Goal: Task Accomplishment & Management: Manage account settings

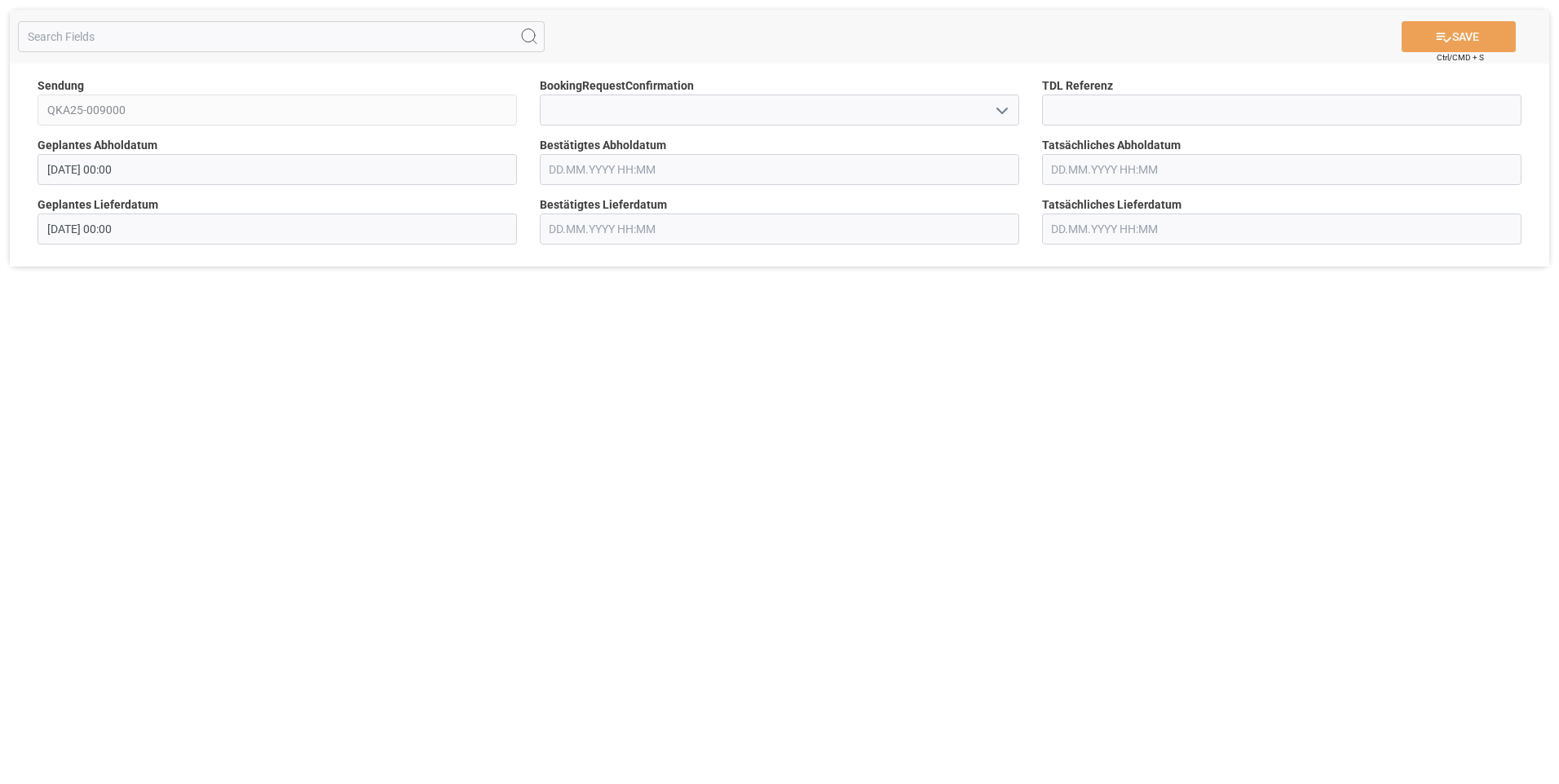
click at [687, 172] on input "text" at bounding box center [779, 169] width 479 height 31
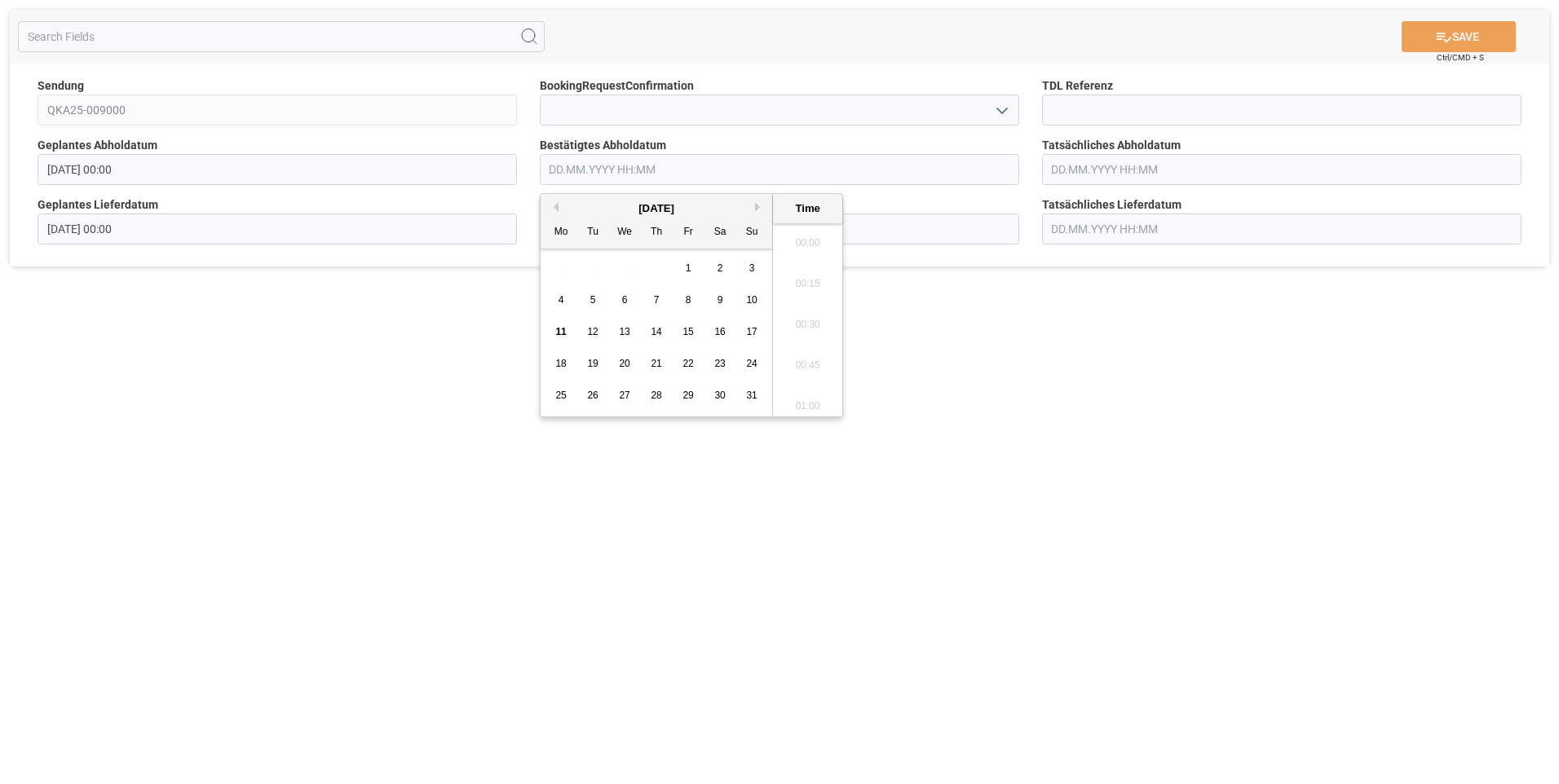
scroll to position [1473, 0]
click at [596, 336] on span "12" at bounding box center [592, 331] width 10 height 11
click at [809, 228] on li "09:00" at bounding box center [808, 238] width 70 height 41
type input "[DATE] 09:00"
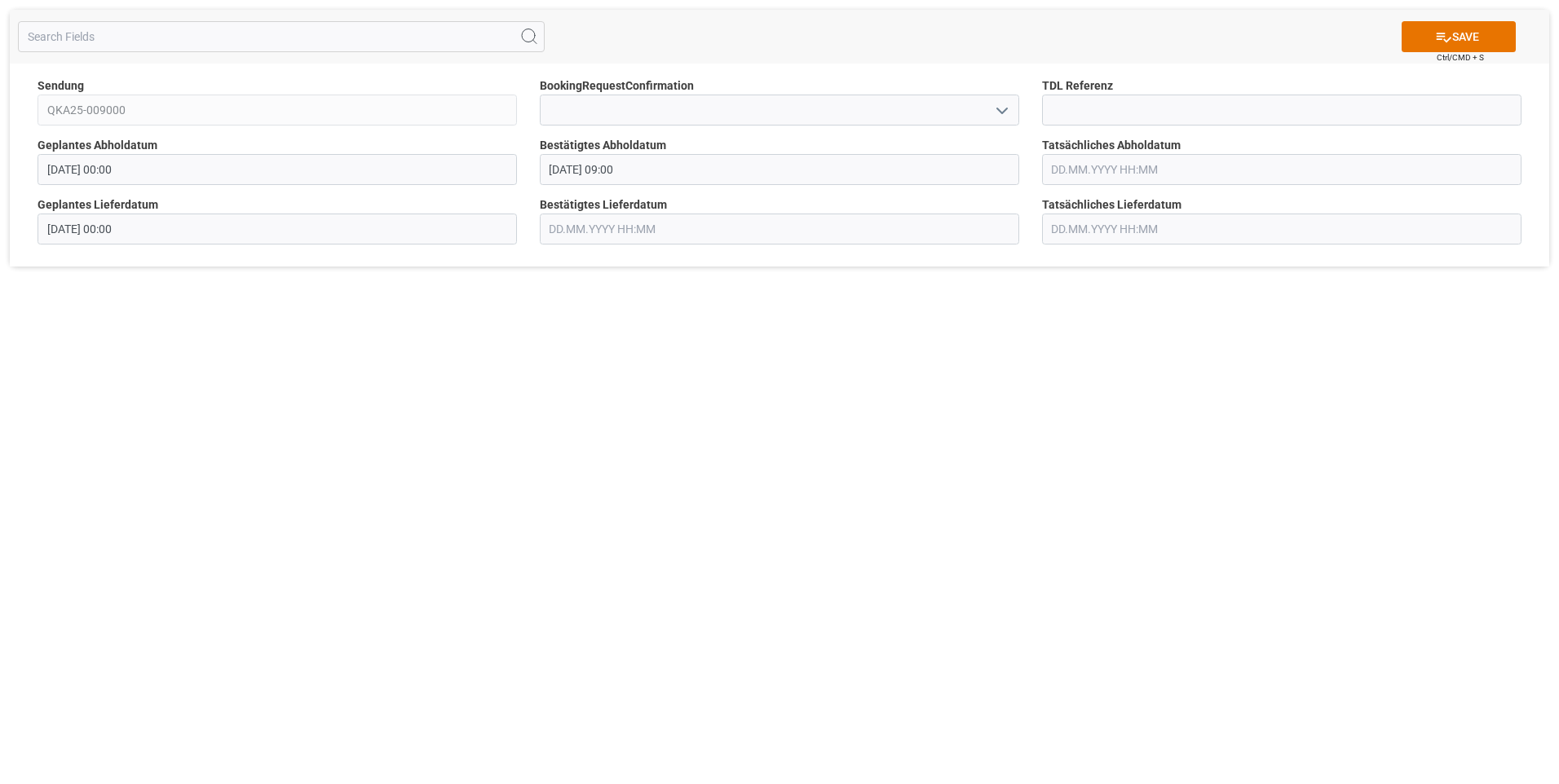
click at [655, 219] on input "text" at bounding box center [779, 228] width 479 height 31
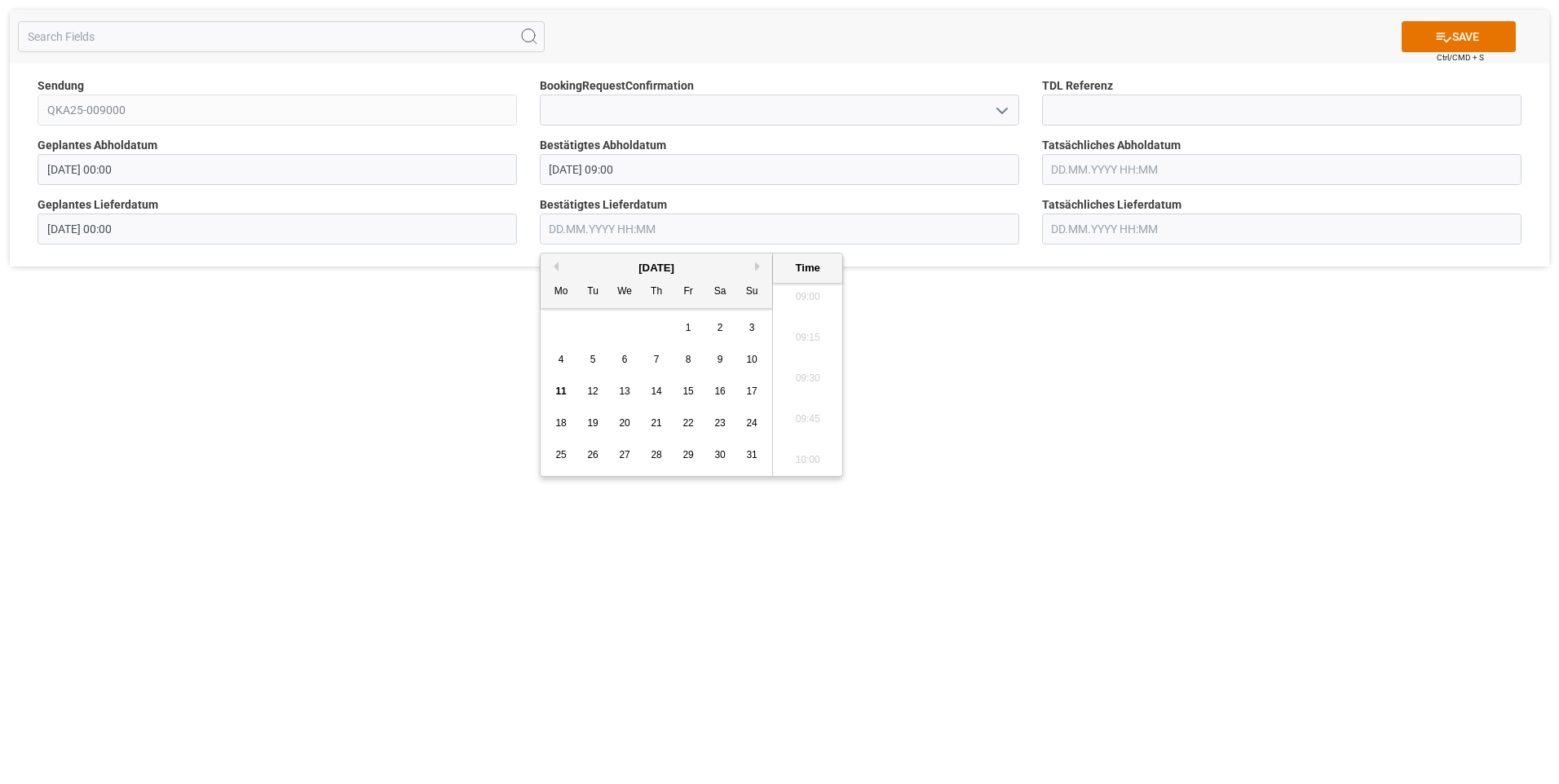
click at [593, 390] on span "12" at bounding box center [592, 391] width 10 height 11
click at [806, 302] on li "12:00" at bounding box center [808, 297] width 70 height 41
type input "[DATE] 12:00"
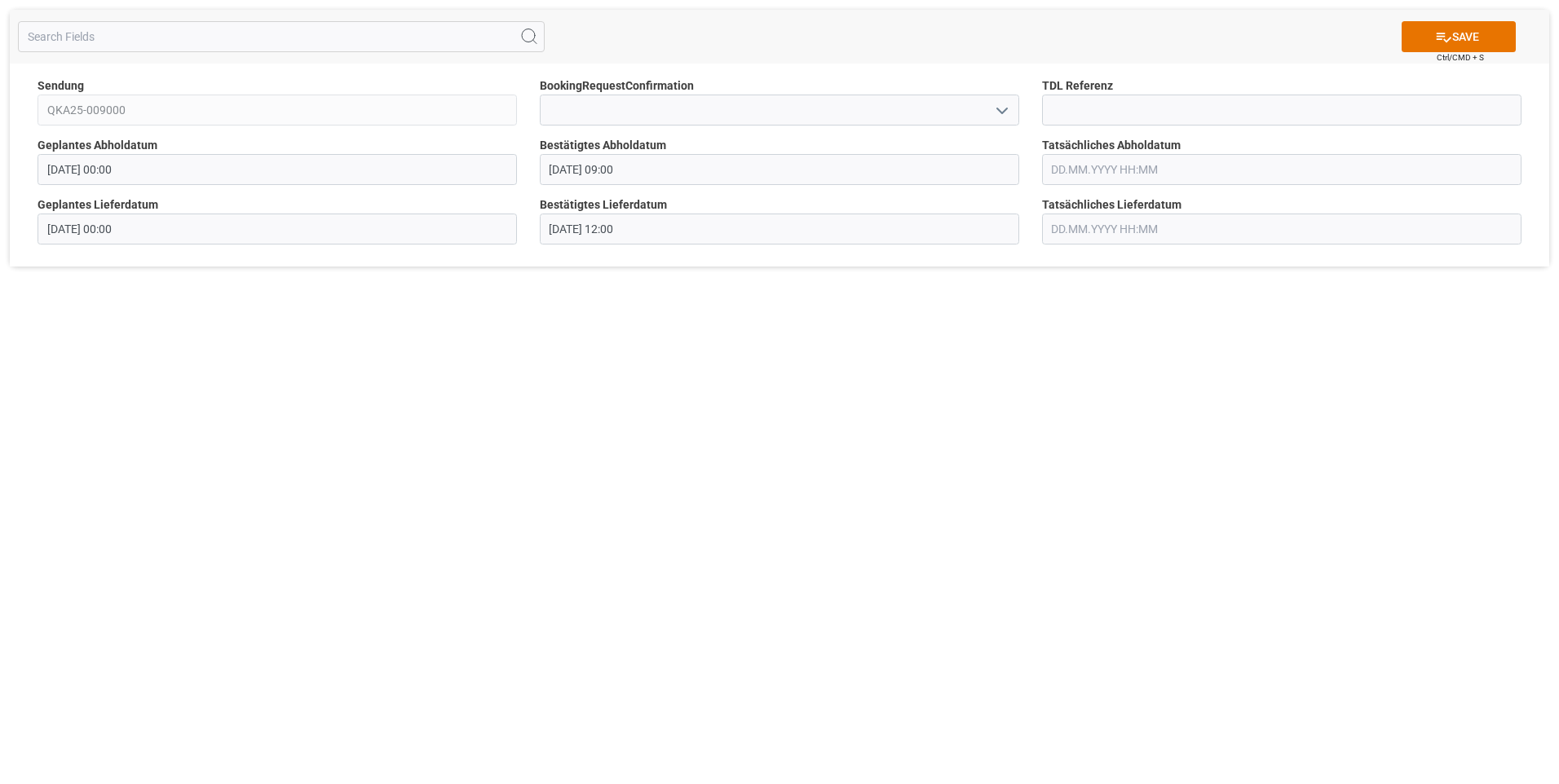
click at [1152, 164] on input "text" at bounding box center [1281, 169] width 479 height 31
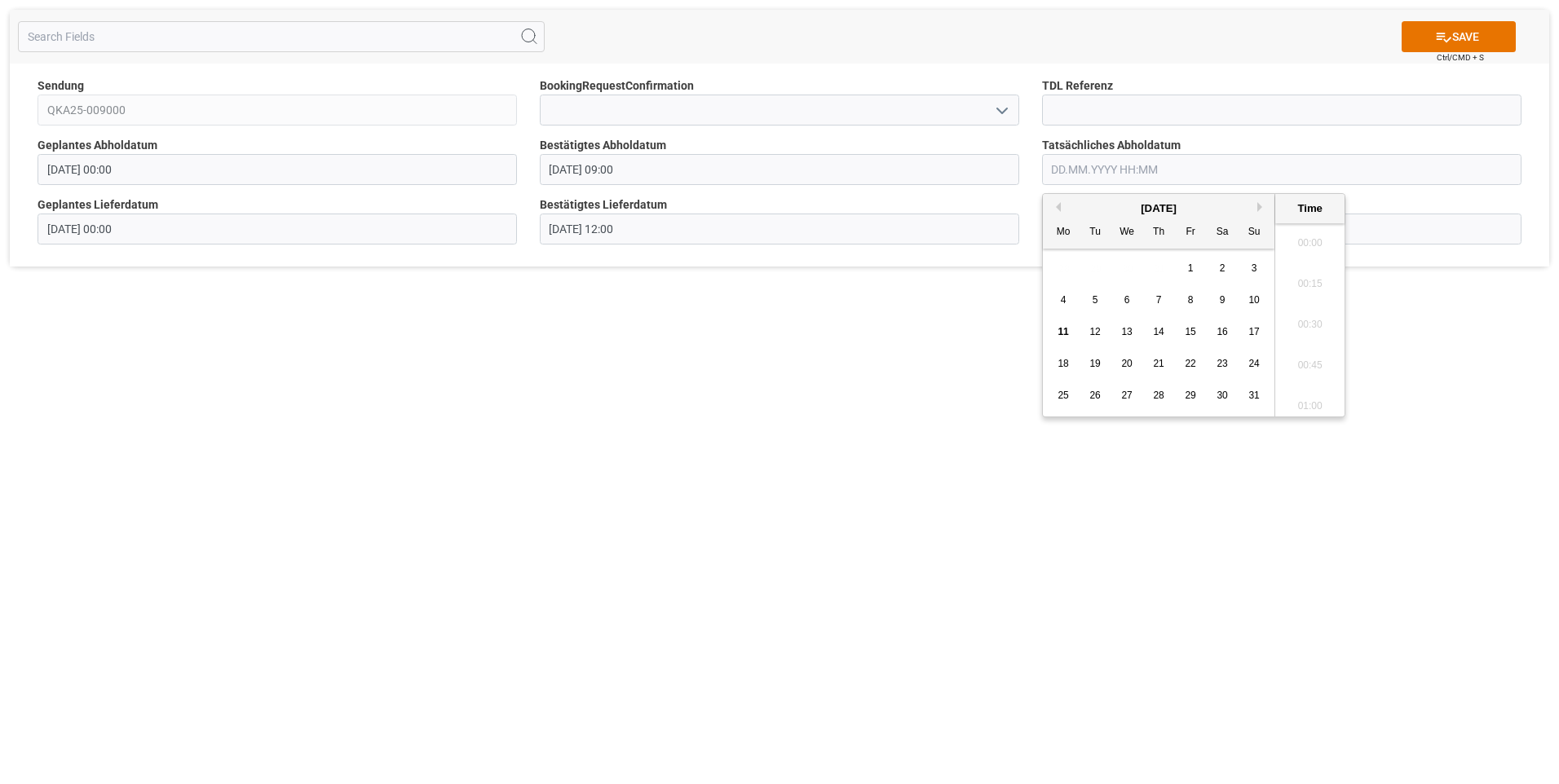
scroll to position [1473, 0]
click at [1099, 329] on span "12" at bounding box center [1094, 331] width 10 height 11
click at [1304, 238] on li "09:00" at bounding box center [1310, 238] width 70 height 41
type input "[DATE] 09:00"
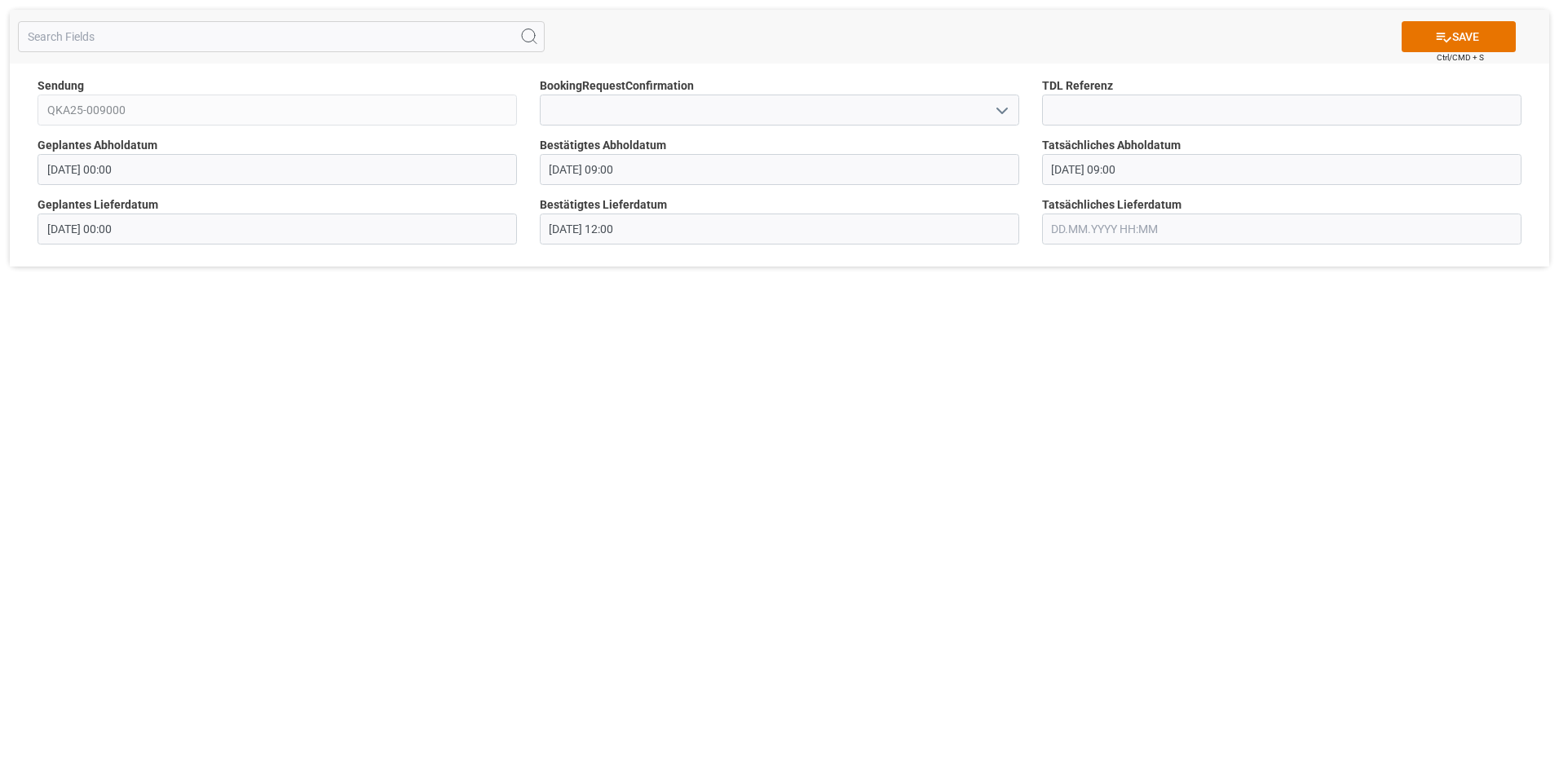
click at [1129, 231] on input "text" at bounding box center [1281, 228] width 479 height 31
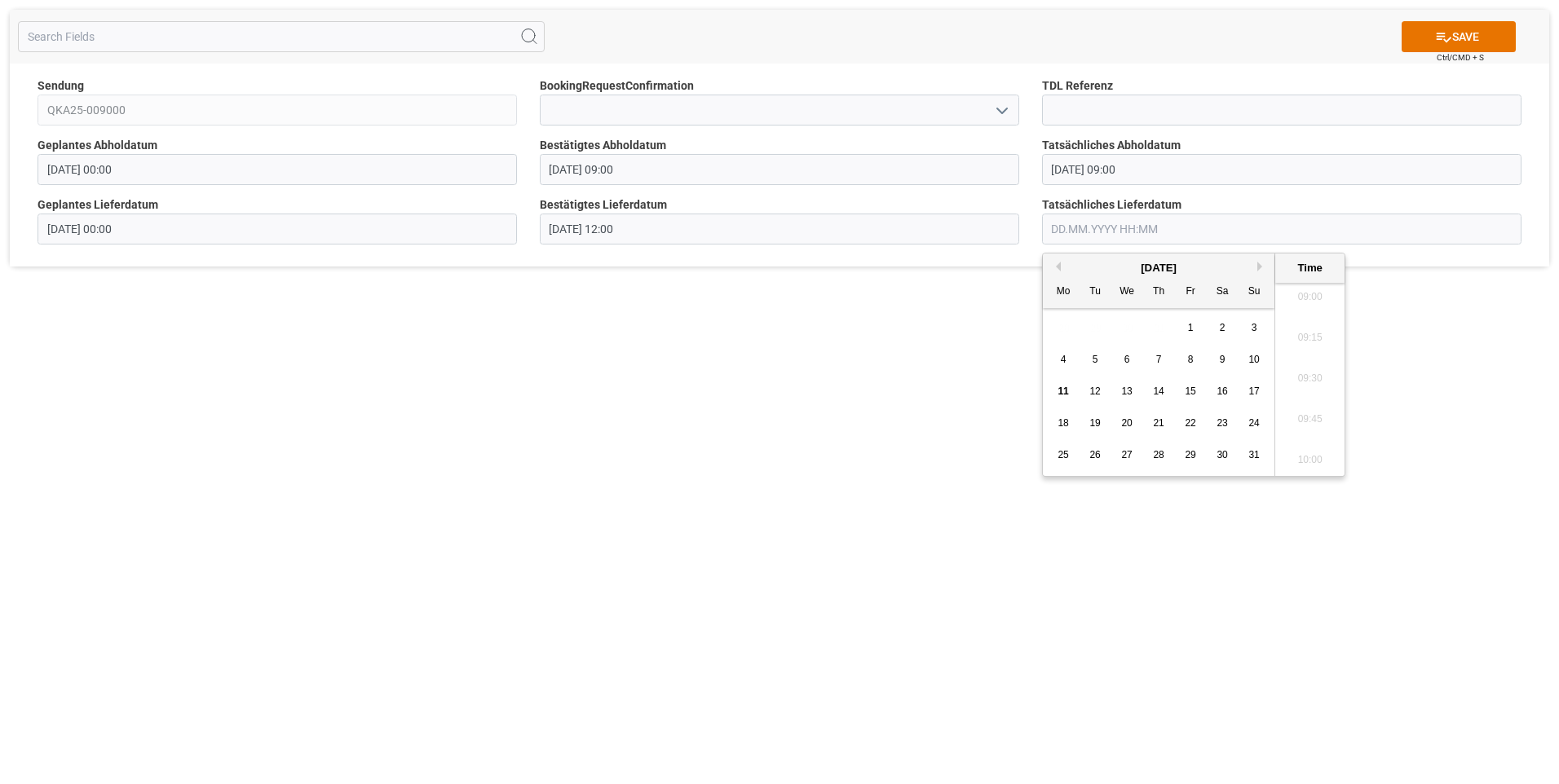
click at [1096, 390] on span "12" at bounding box center [1094, 391] width 10 height 11
click at [1315, 384] on li "12:00" at bounding box center [1310, 379] width 70 height 41
type input "[DATE] 12:00"
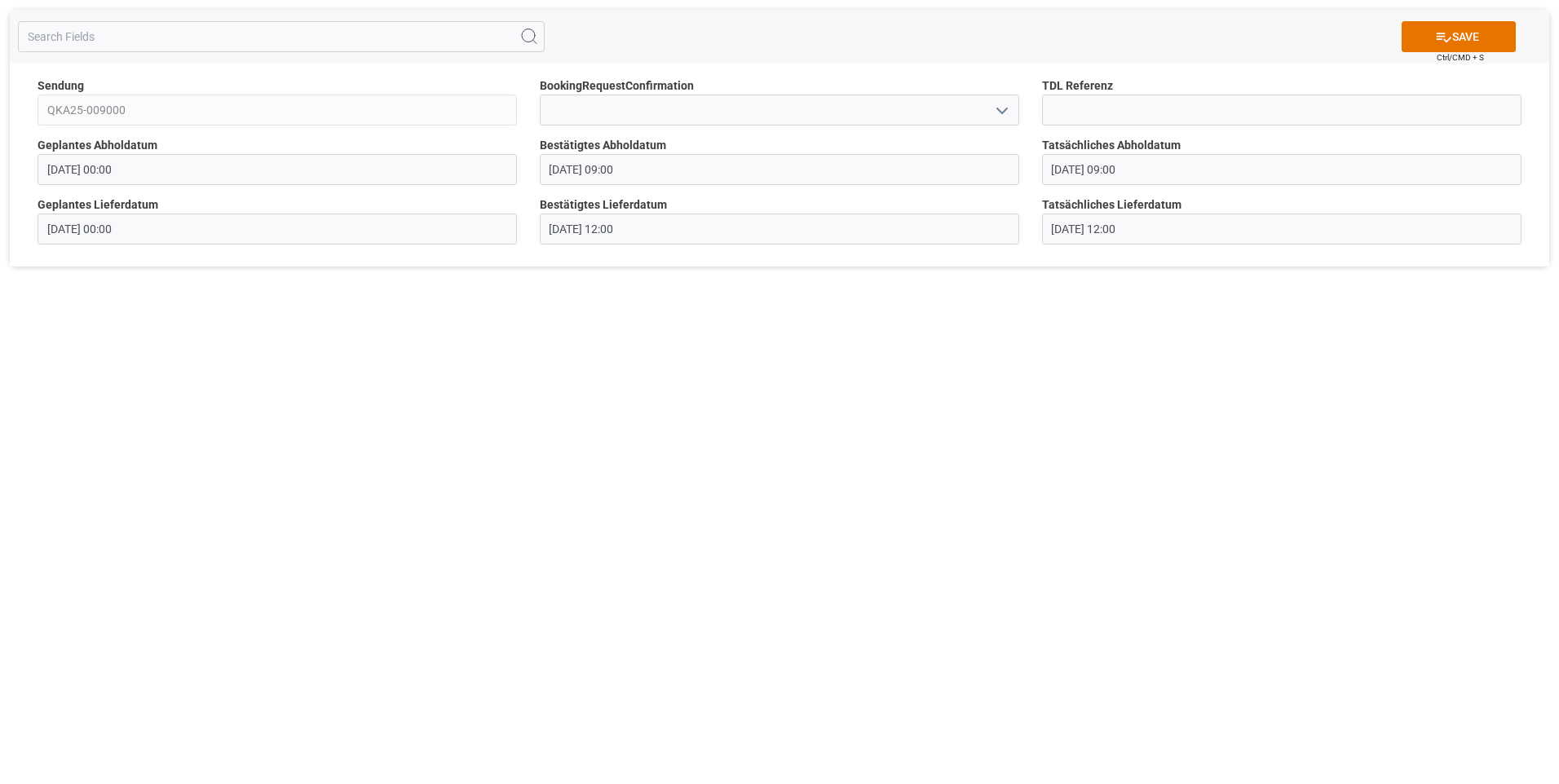
click at [1311, 407] on div "SAVE Ctrl/CMD + S Sendung QKA25-009000 BookingRequestConfirmation TDL Referenz …" at bounding box center [779, 392] width 1559 height 784
click at [1465, 39] on button "SAVE" at bounding box center [1459, 37] width 114 height 31
